Goal: Information Seeking & Learning: Learn about a topic

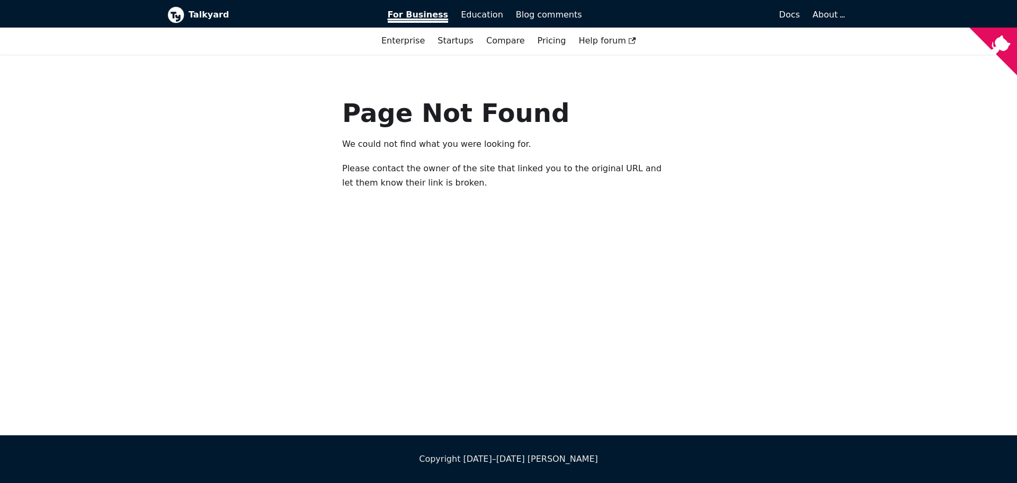
click at [413, 17] on span "For Business" at bounding box center [418, 16] width 61 height 13
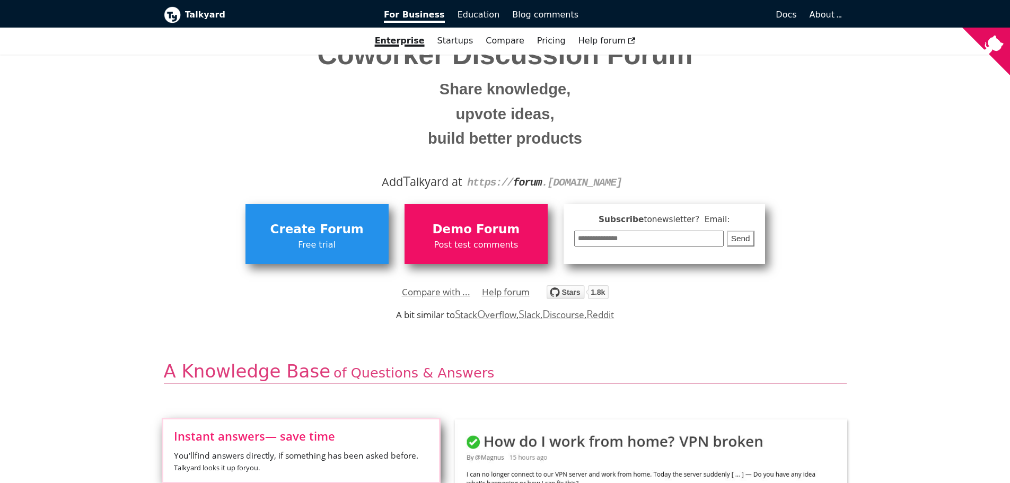
scroll to position [106, 0]
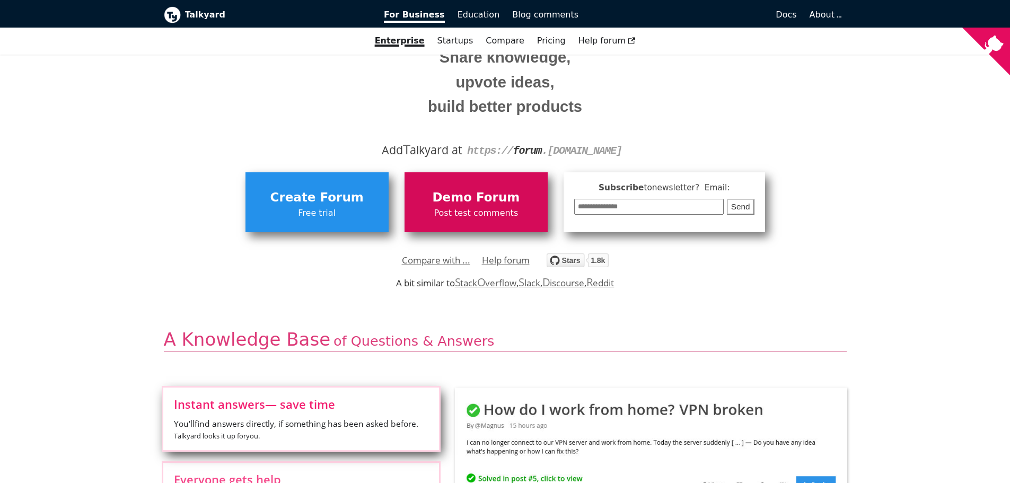
click at [494, 175] on link "Demo Forum Post test comments" at bounding box center [475, 201] width 143 height 59
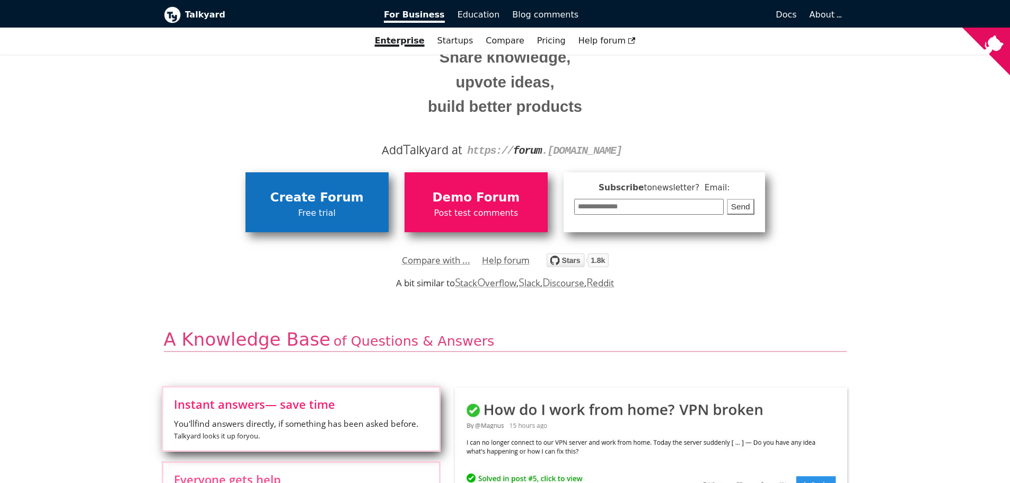
click at [359, 200] on span "Create Forum" at bounding box center [317, 198] width 132 height 20
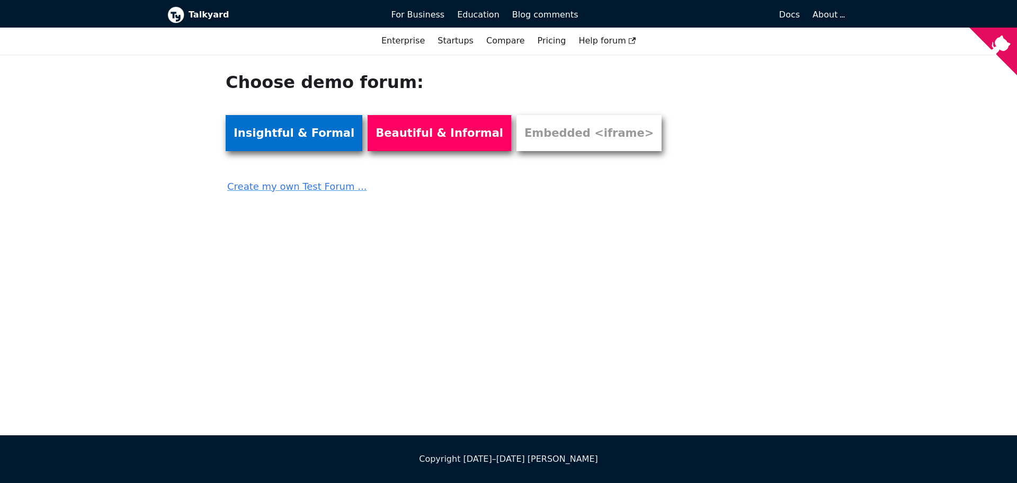
click at [308, 139] on link "Insightful & Formal" at bounding box center [294, 133] width 137 height 36
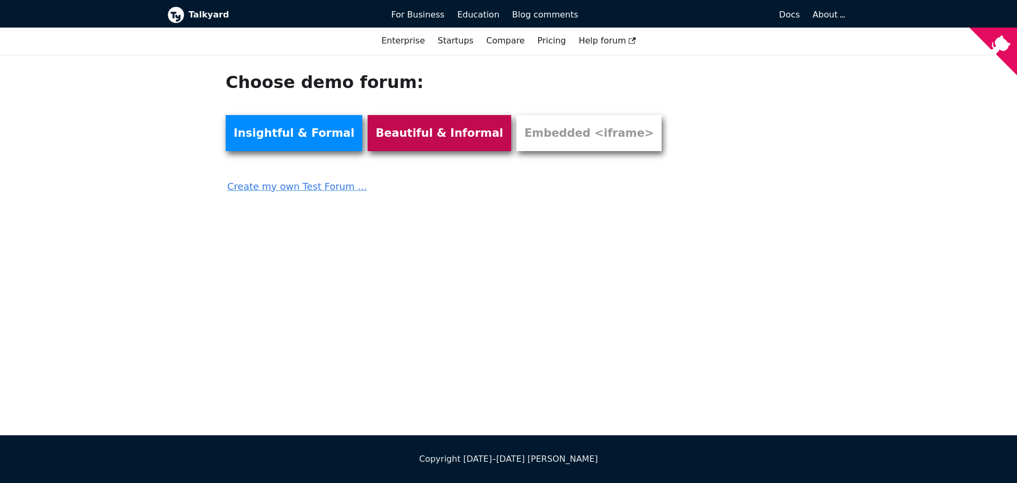
click at [435, 117] on link "Beautiful & Informal" at bounding box center [440, 133] width 144 height 36
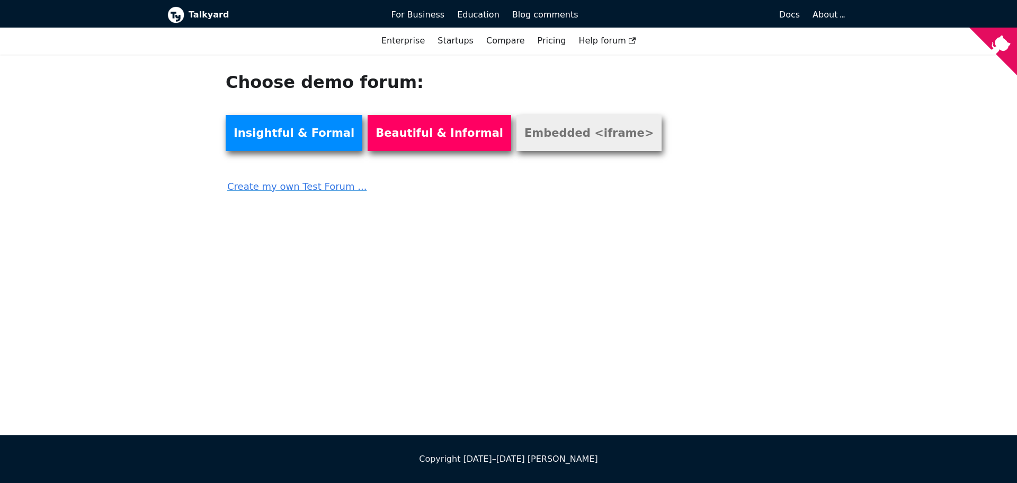
click at [562, 140] on link "Embedded <iframe>" at bounding box center [589, 133] width 145 height 36
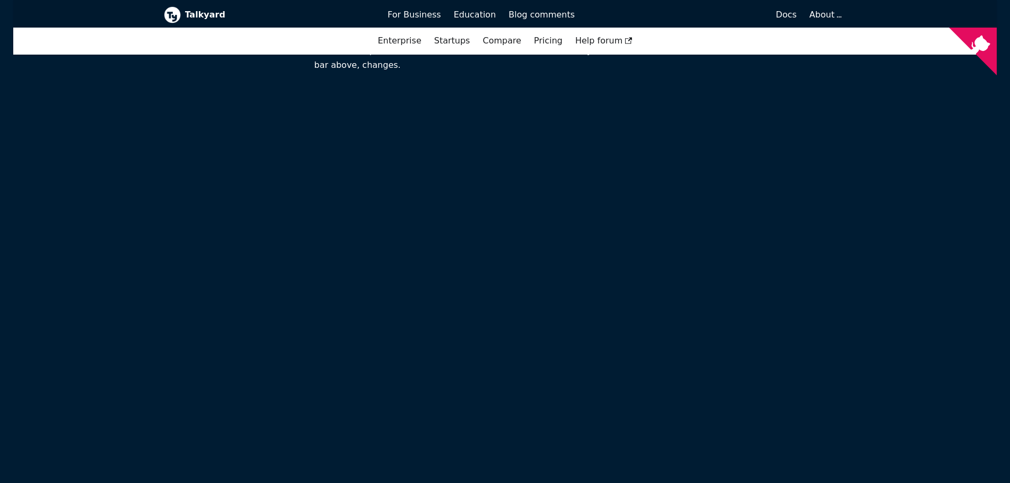
scroll to position [318, 0]
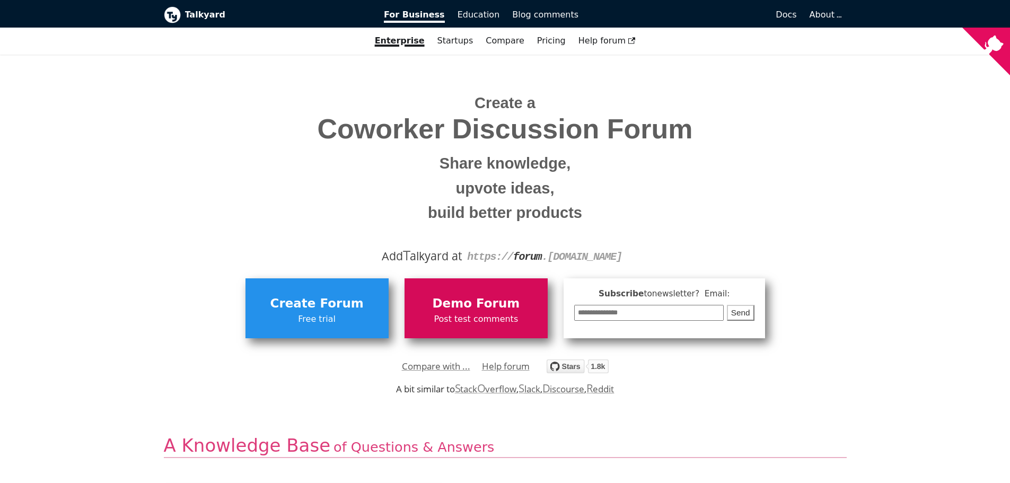
click at [520, 292] on link "Demo Forum Post test comments" at bounding box center [475, 307] width 143 height 59
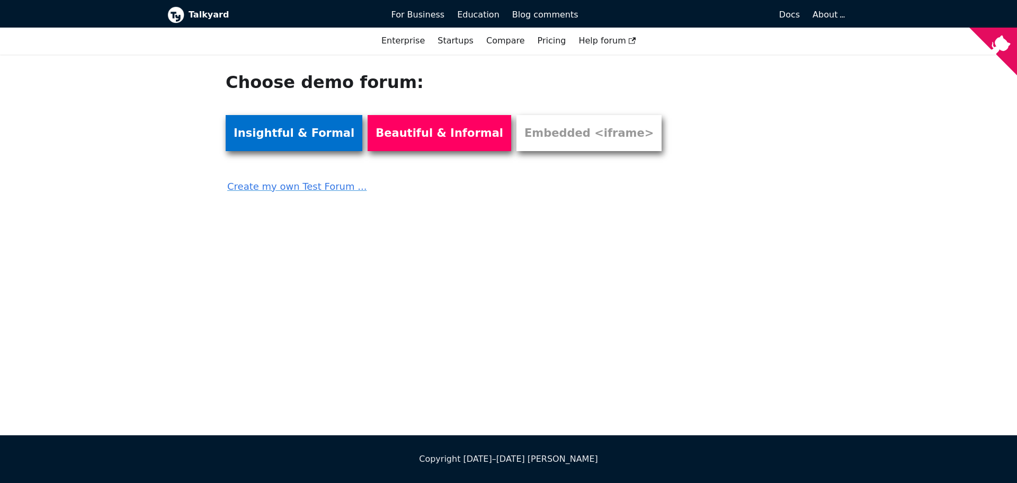
click at [306, 134] on link "Insightful & Formal" at bounding box center [294, 133] width 137 height 36
